Goal: Use online tool/utility: Utilize a website feature to perform a specific function

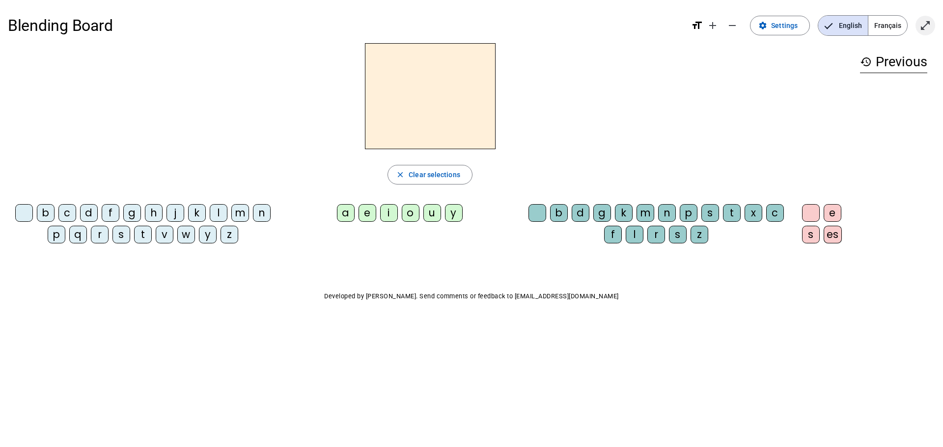
click at [921, 28] on mat-icon "open_in_full" at bounding box center [925, 26] width 12 height 12
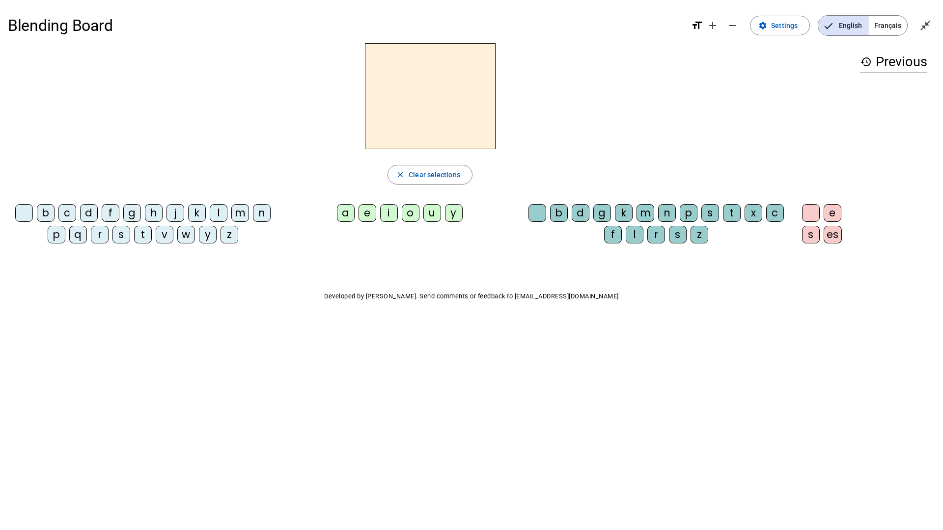
click at [165, 237] on div "v" at bounding box center [165, 235] width 18 height 18
click at [343, 213] on div "a" at bounding box center [346, 213] width 18 height 18
click at [235, 212] on div "m" at bounding box center [240, 213] width 18 height 18
click at [213, 215] on div "l" at bounding box center [219, 213] width 18 height 18
click at [266, 211] on div "n" at bounding box center [262, 213] width 18 height 18
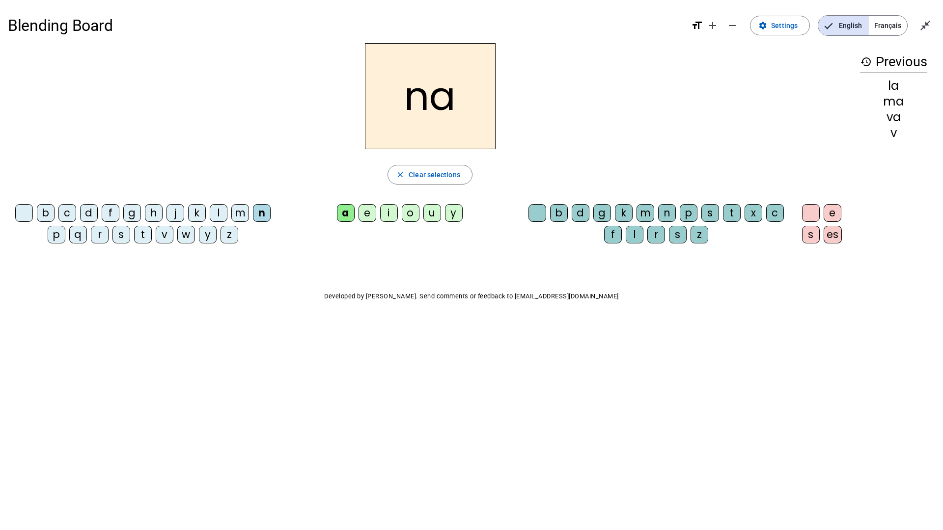
click at [140, 233] on div "t" at bounding box center [143, 235] width 18 height 18
click at [117, 234] on div "s" at bounding box center [121, 235] width 18 height 18
click at [102, 234] on div "r" at bounding box center [100, 235] width 18 height 18
click at [44, 215] on div "b" at bounding box center [46, 213] width 18 height 18
